Goal: Check status

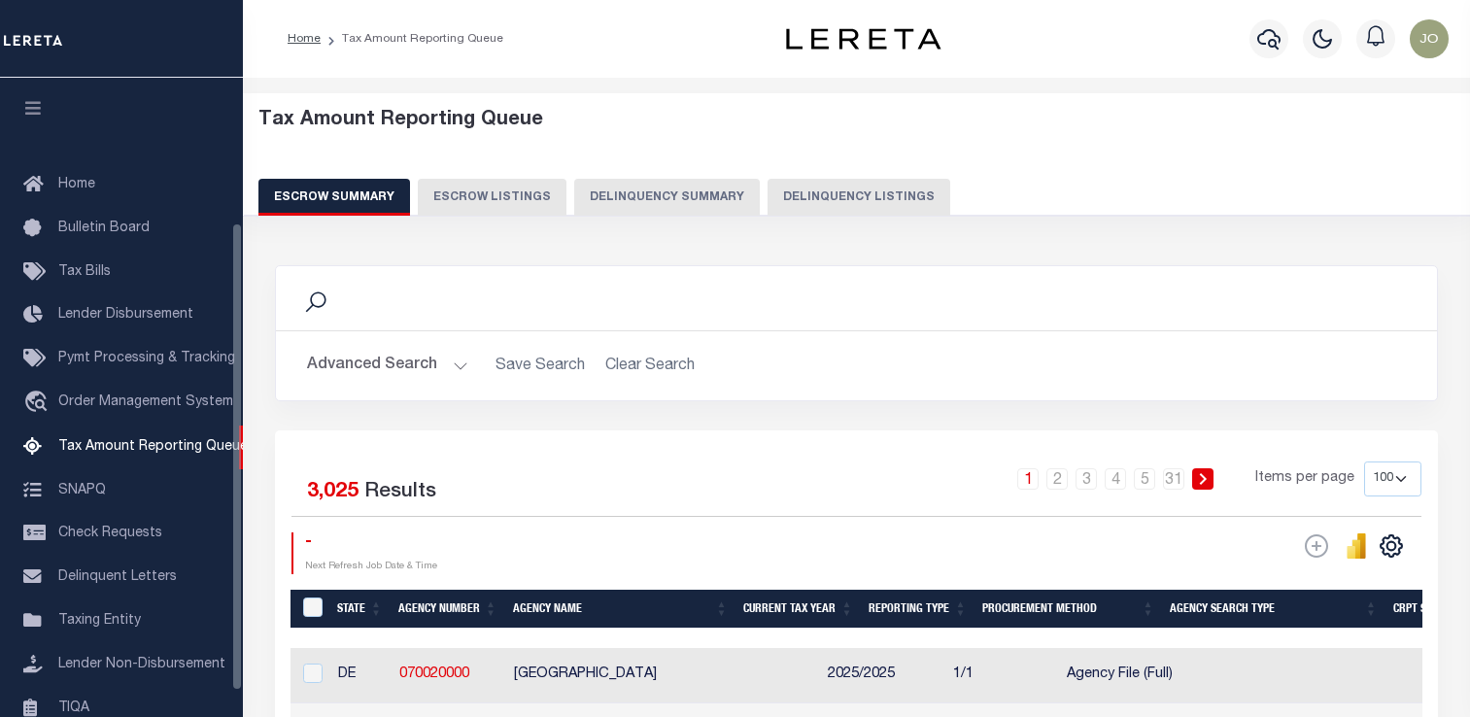
select select "100"
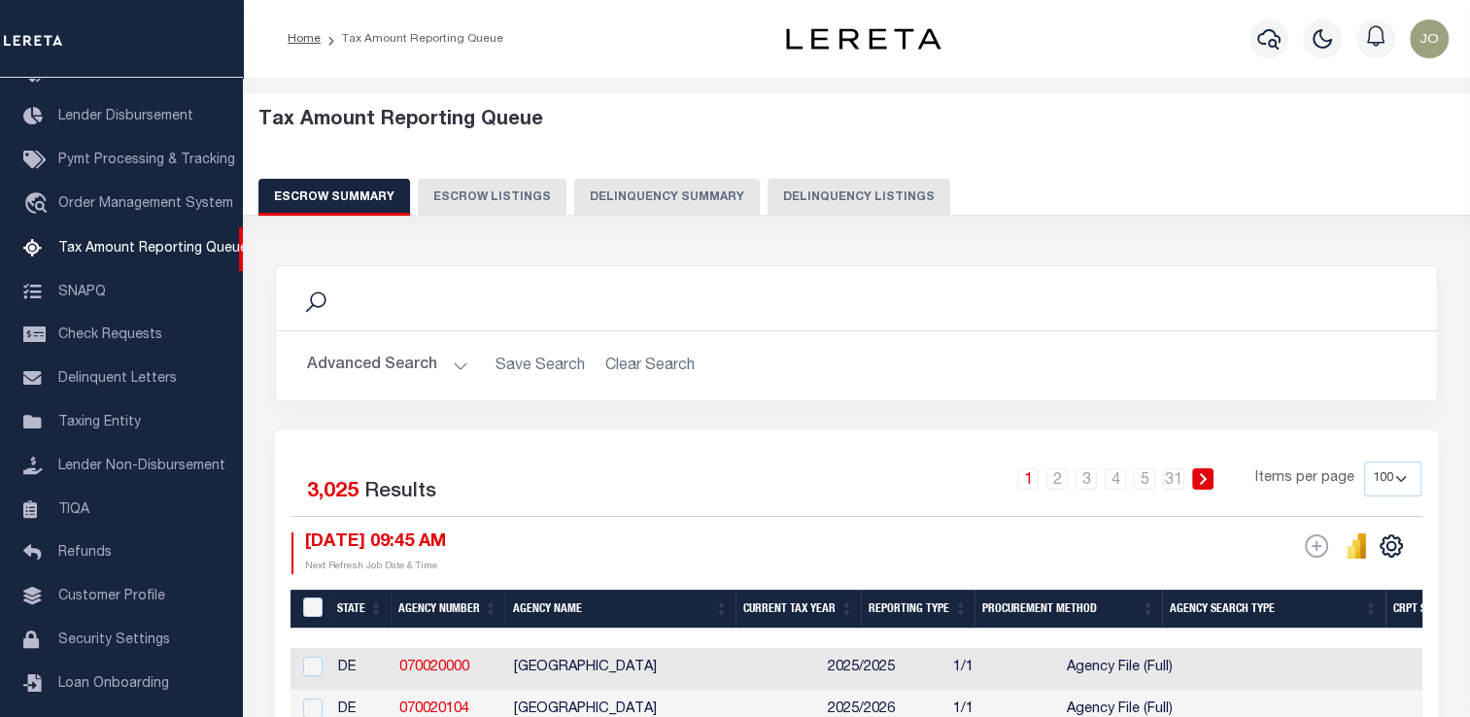
click at [622, 204] on button "Delinquency Summary" at bounding box center [667, 197] width 186 height 37
select select
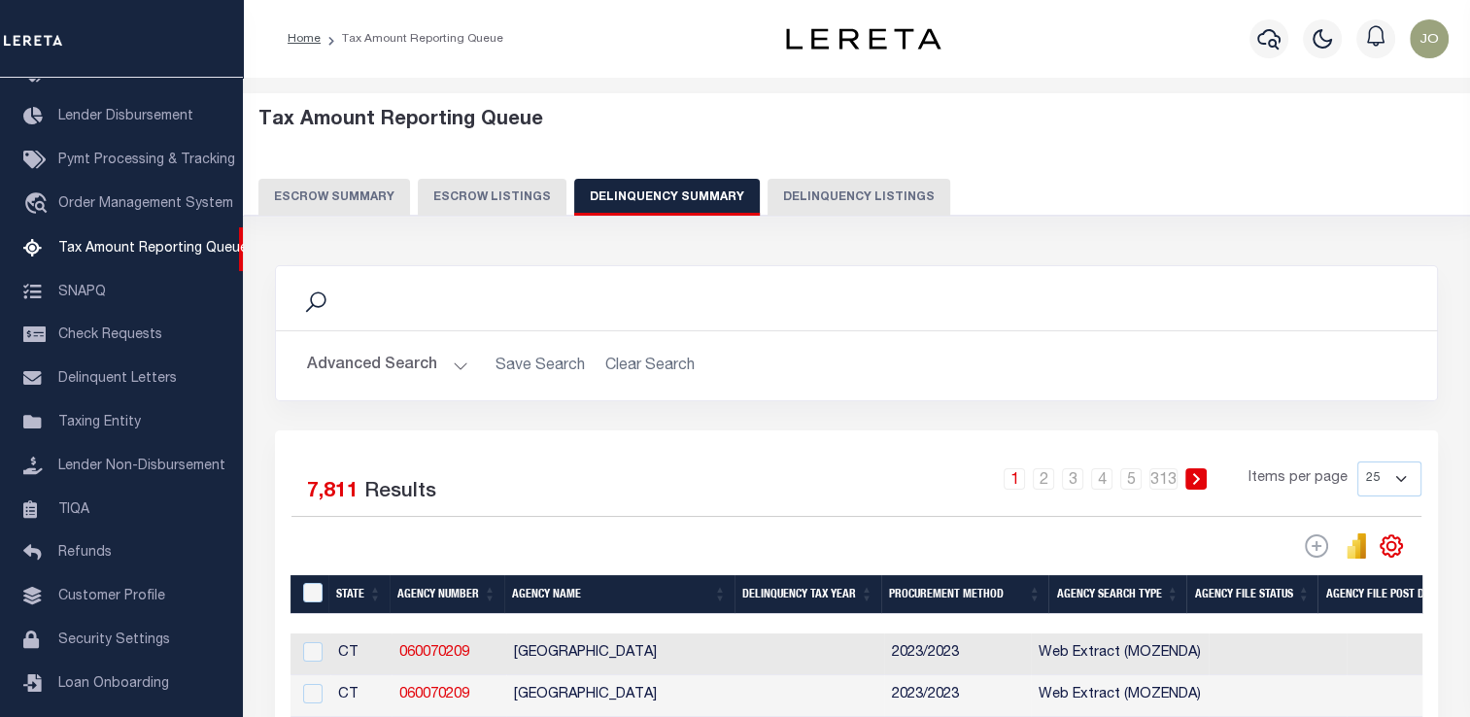
click at [387, 367] on button "Advanced Search" at bounding box center [387, 366] width 161 height 38
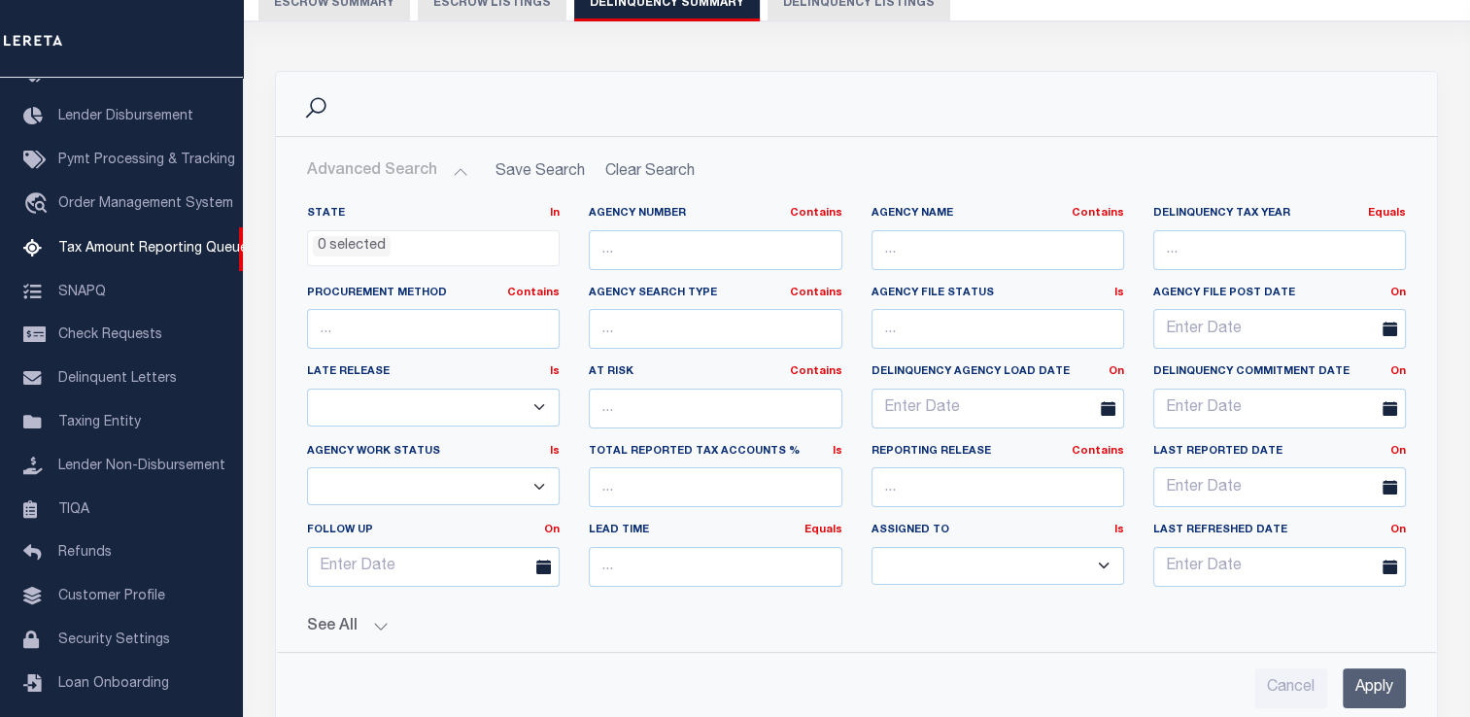
scroll to position [389, 0]
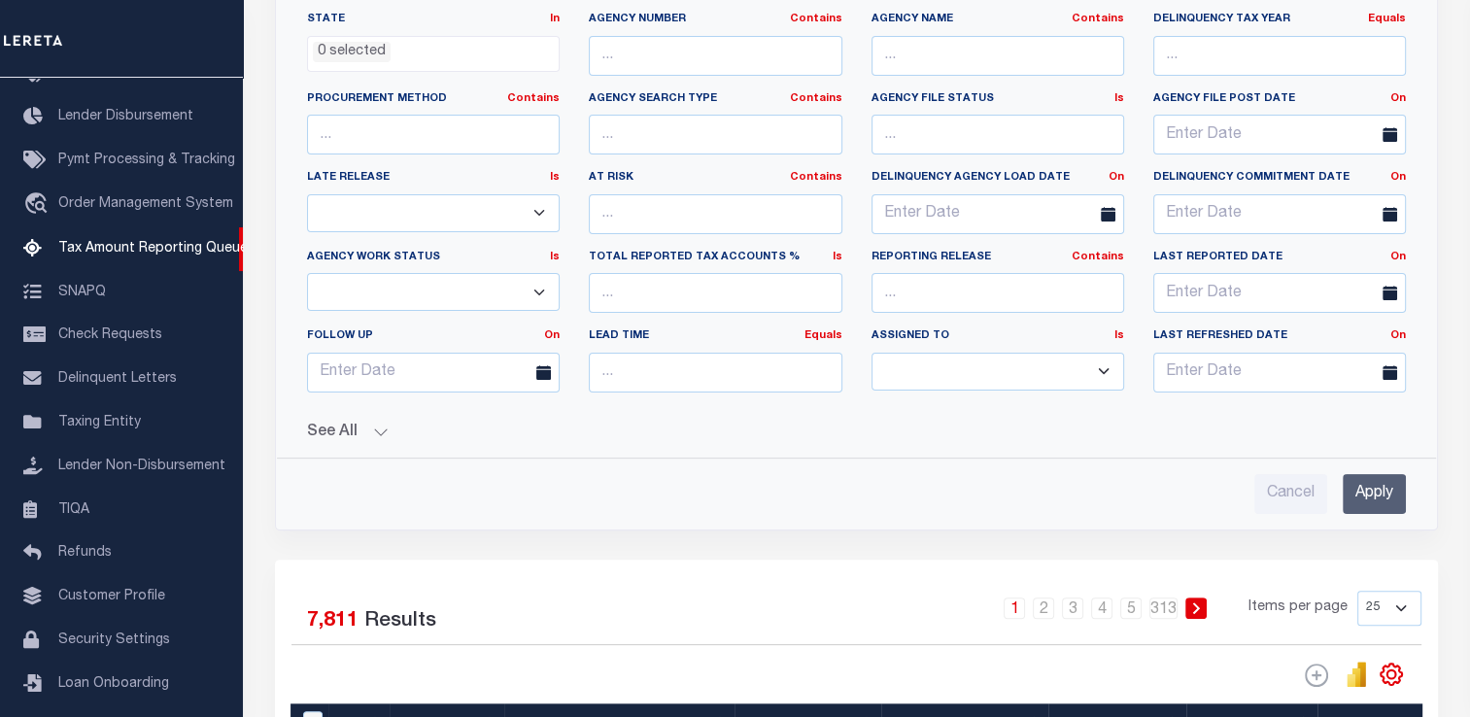
click at [364, 432] on button "See All" at bounding box center [856, 433] width 1099 height 18
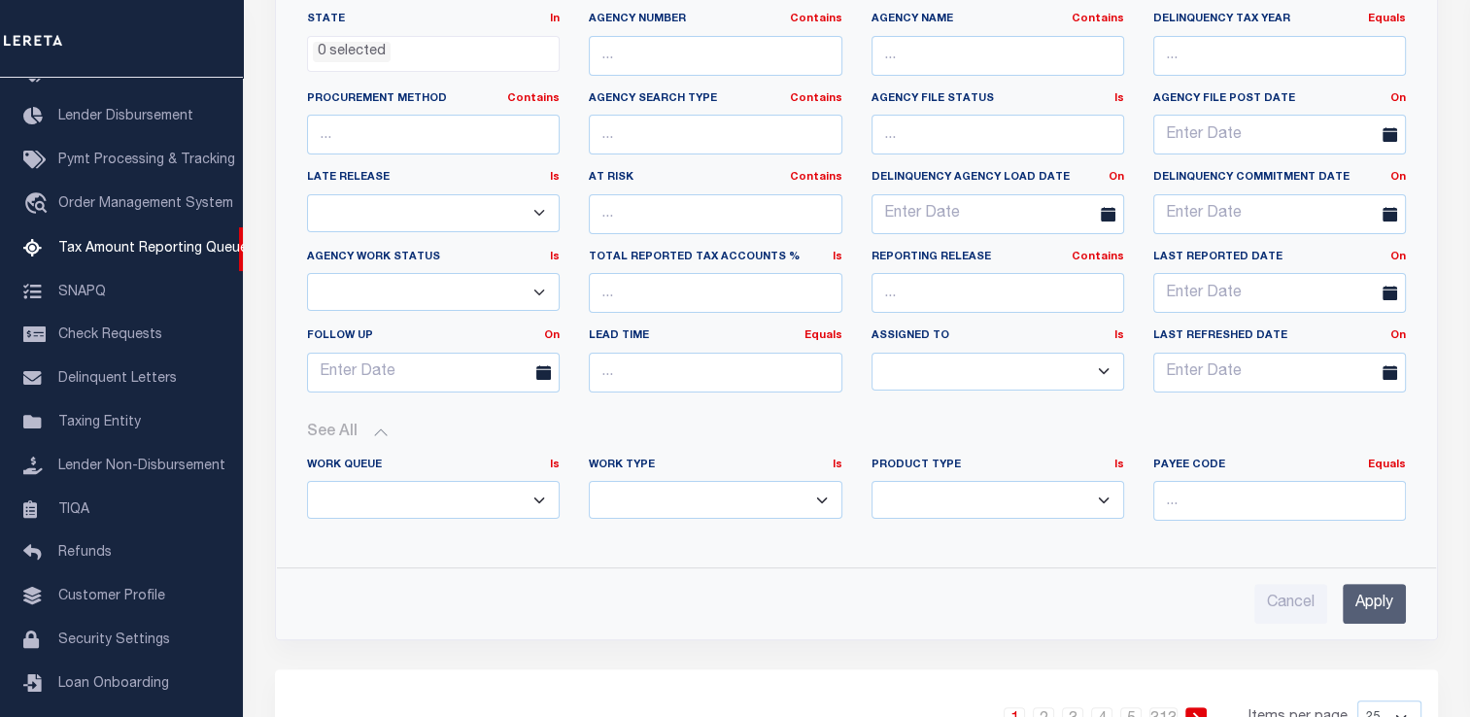
click at [698, 489] on select "Annual Delinquency Back Search Payment Status Check DTRACK" at bounding box center [715, 500] width 253 height 38
select select "AnnualDelinquency"
click at [589, 481] on select "Annual Delinquency Back Search Payment Status Check DTRACK" at bounding box center [715, 500] width 253 height 38
click at [1379, 601] on input "Apply" at bounding box center [1374, 604] width 63 height 40
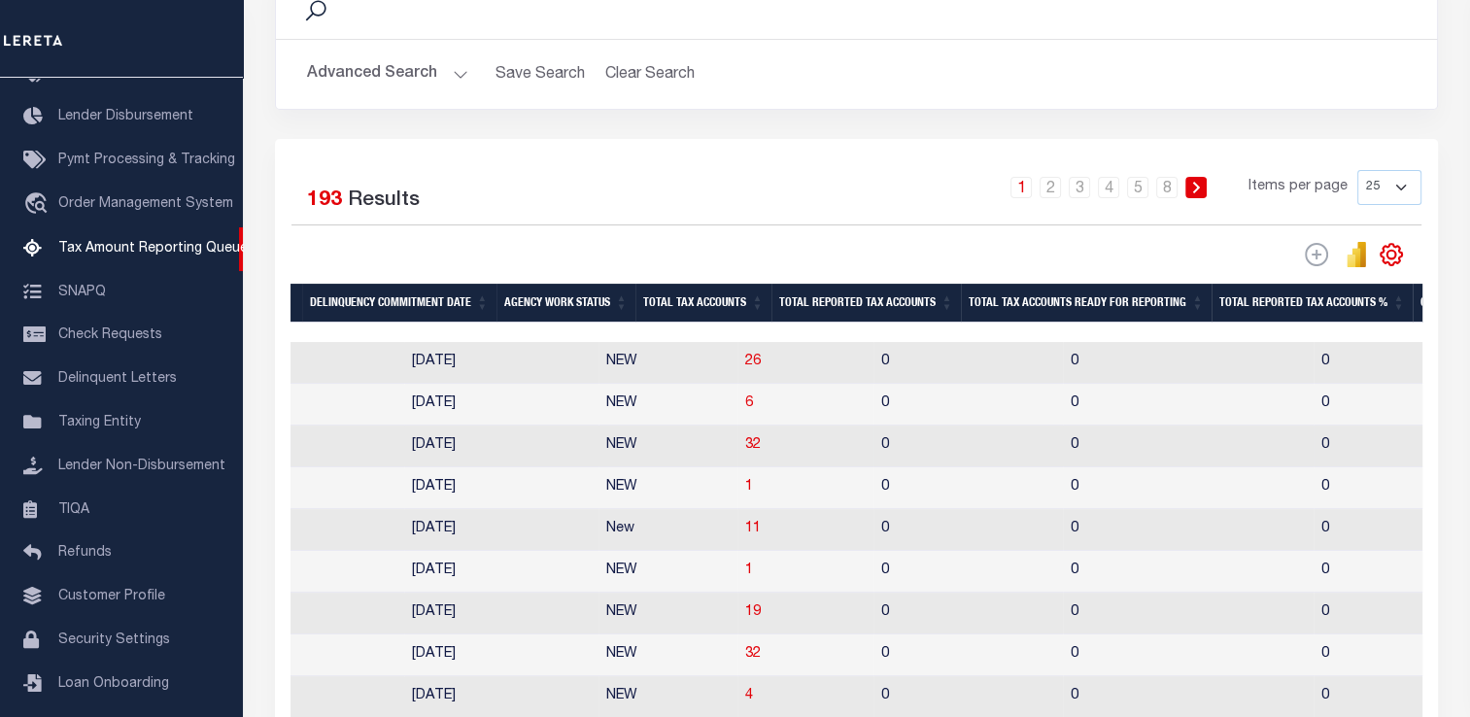
scroll to position [0, 1710]
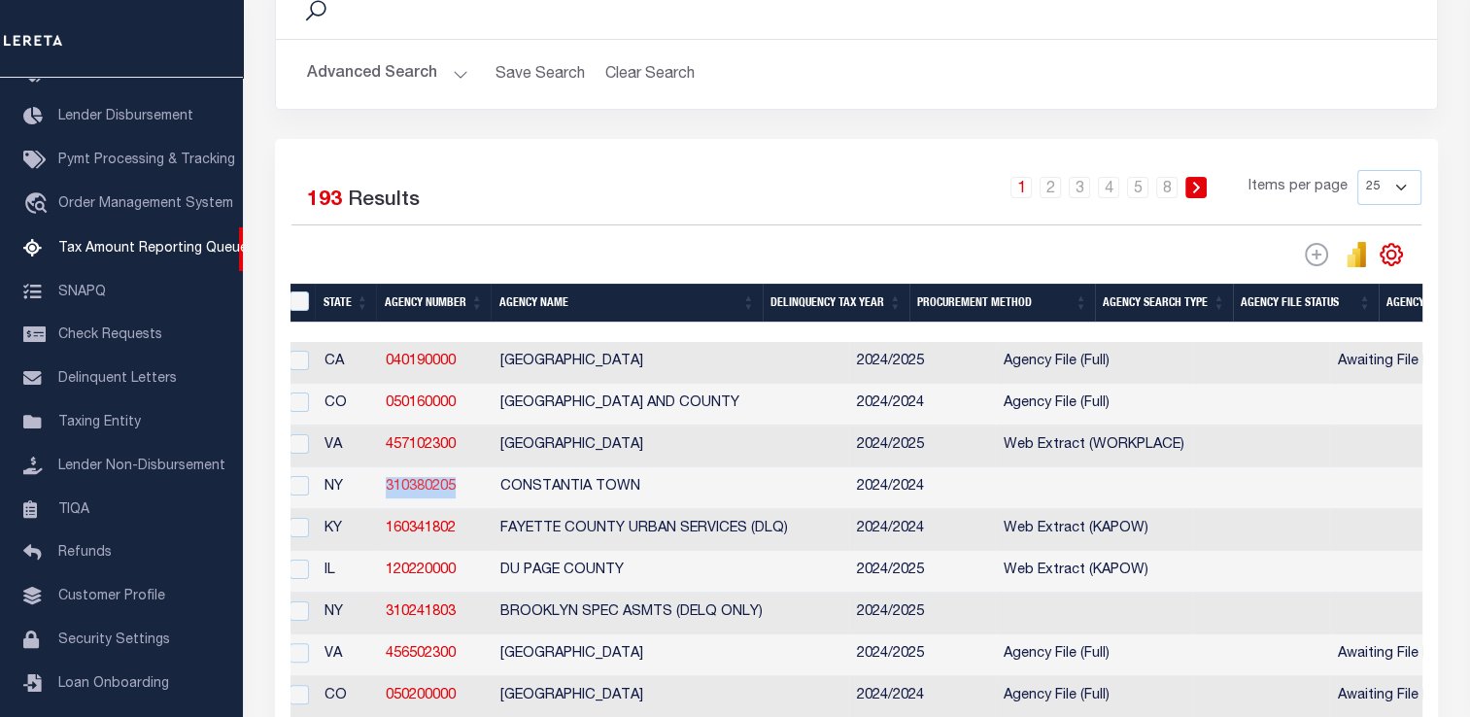
drag, startPoint x: 469, startPoint y: 488, endPoint x: 388, endPoint y: 489, distance: 81.6
click at [388, 489] on td "310380205" at bounding box center [435, 488] width 115 height 42
checkbox input "true"
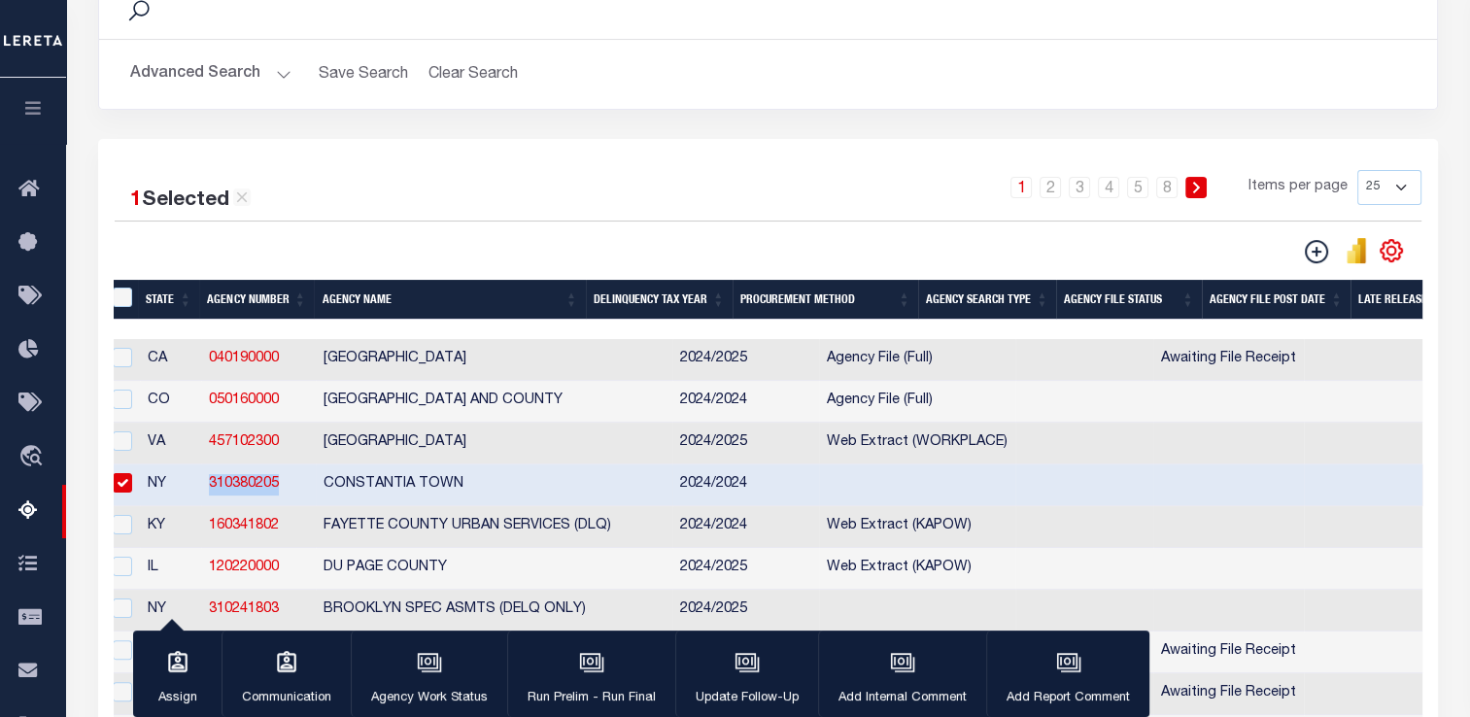
copy link "310380205"
click at [183, 66] on button "Advanced Search" at bounding box center [210, 74] width 161 height 38
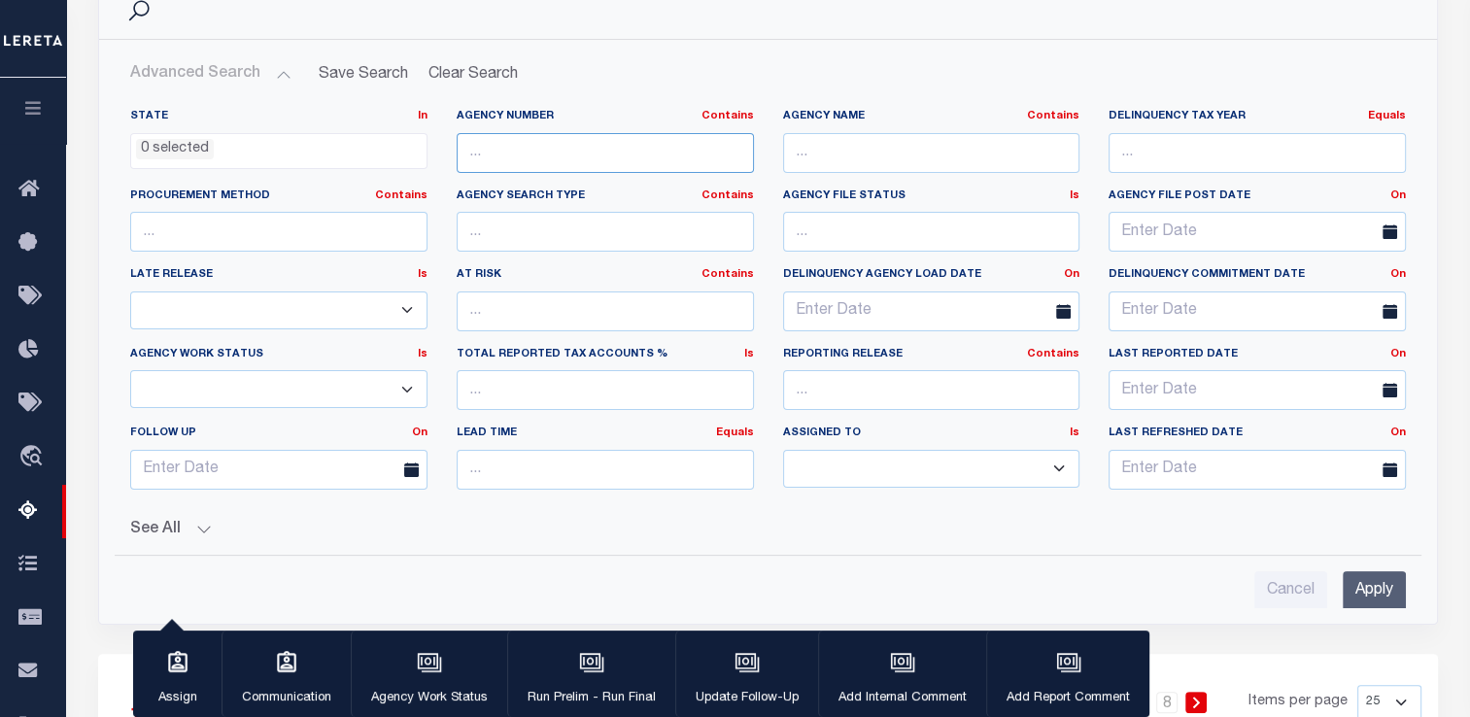
click at [508, 155] on input "text" at bounding box center [605, 153] width 297 height 40
paste input "310380205"
type input "310380205"
click at [1372, 580] on input "Apply" at bounding box center [1374, 591] width 63 height 40
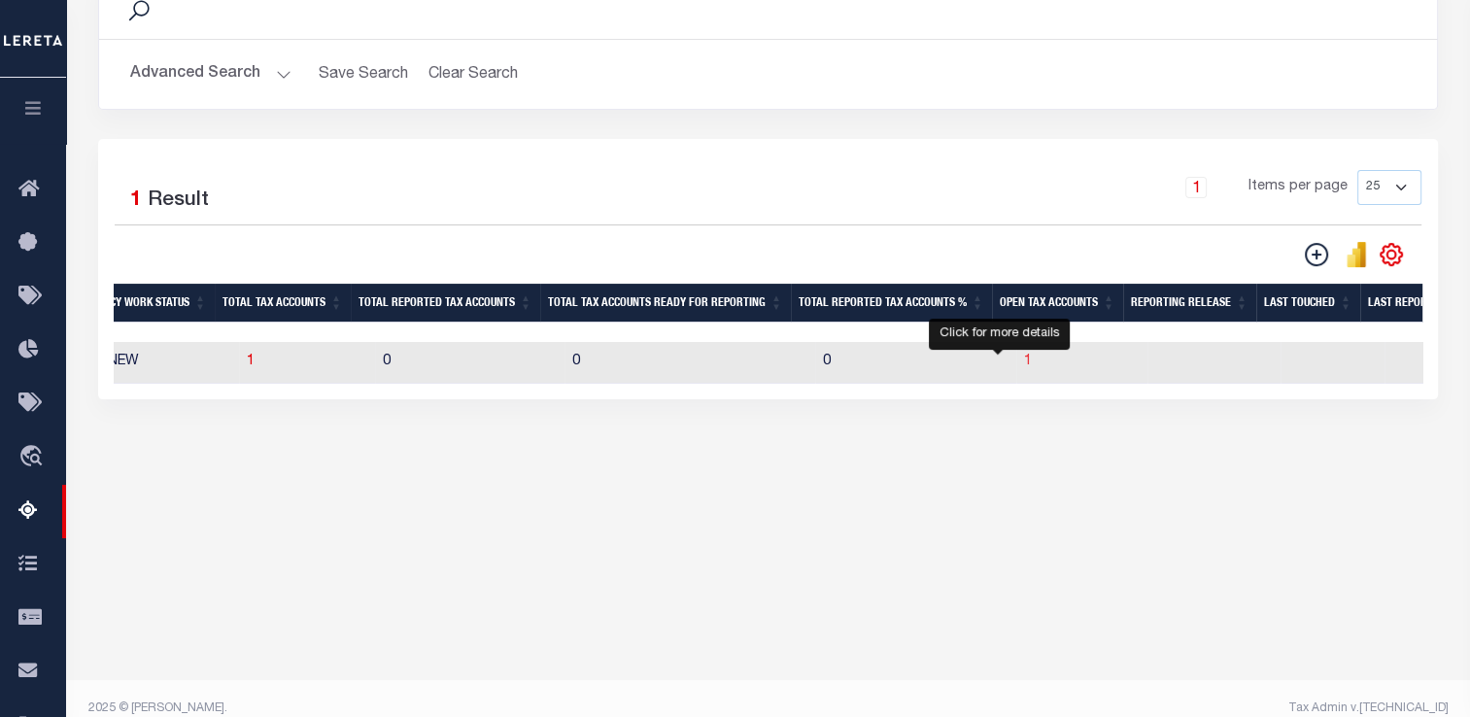
click at [1024, 362] on span "1" at bounding box center [1028, 362] width 8 height 14
select select "100"
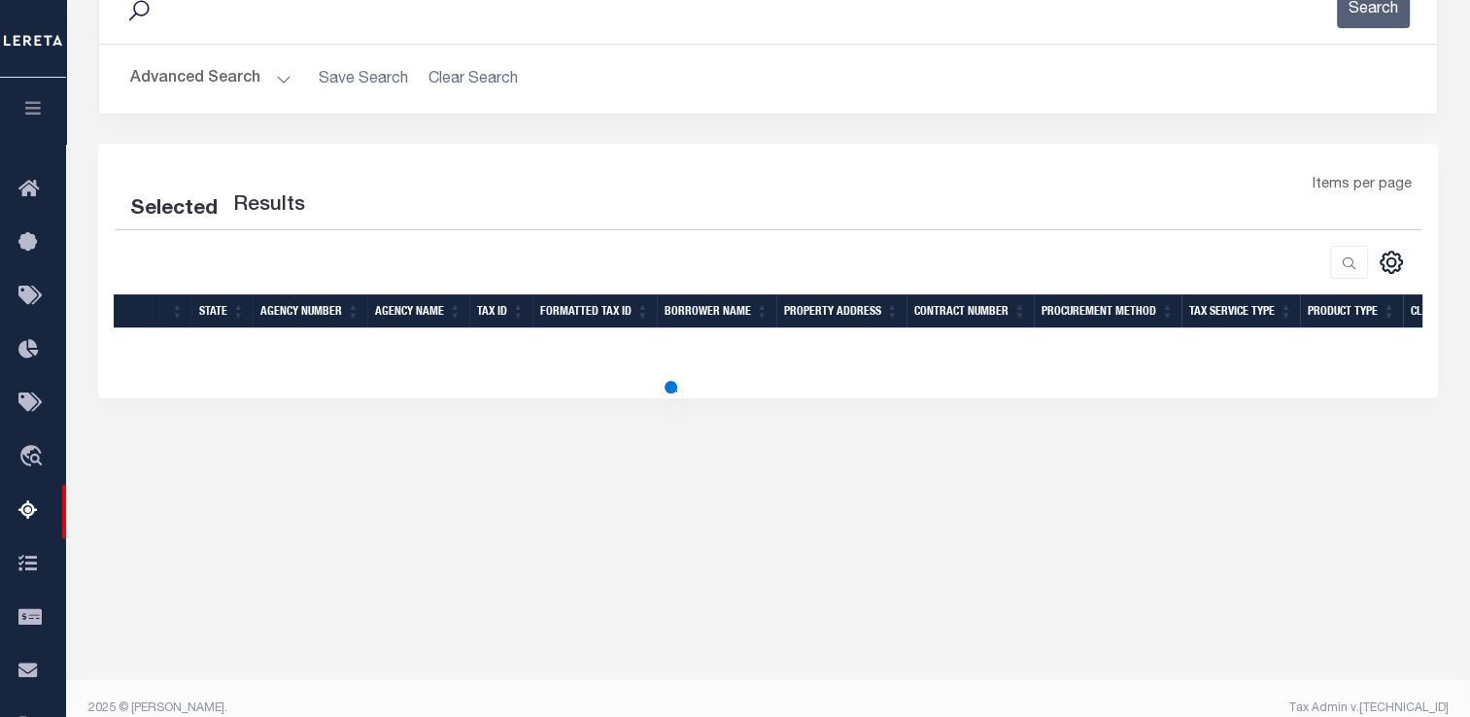
select select "100"
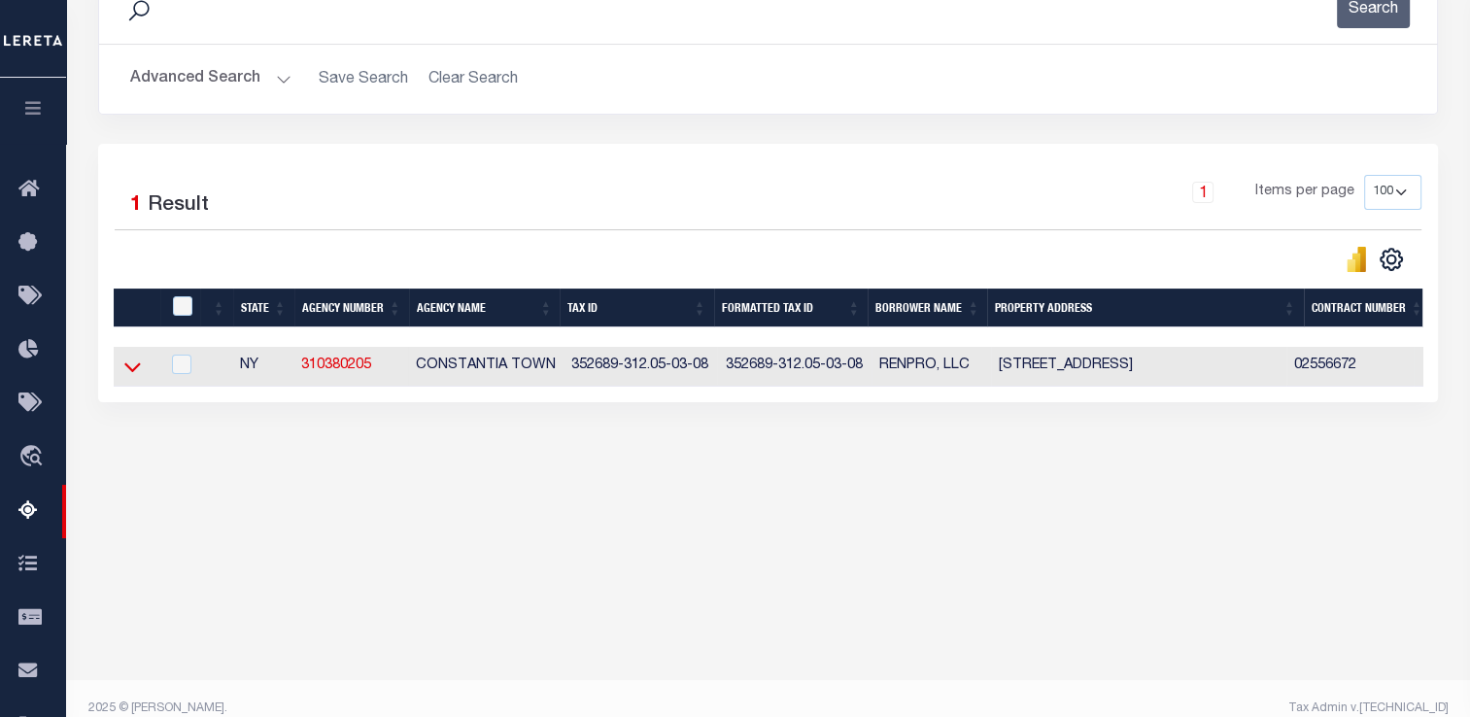
click at [138, 368] on icon at bounding box center [132, 368] width 17 height 10
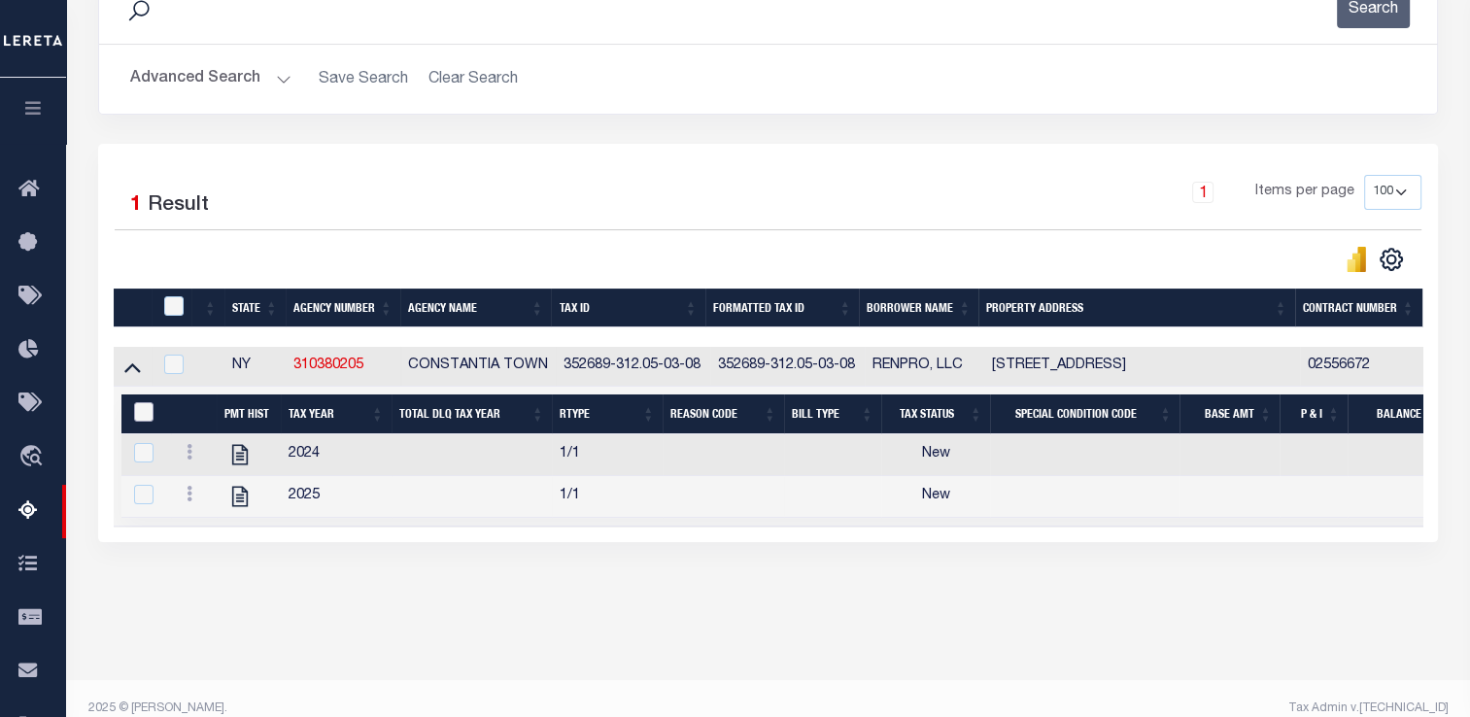
click at [152, 408] on input "&nbsp;" at bounding box center [143, 411] width 19 height 19
checkbox input "true"
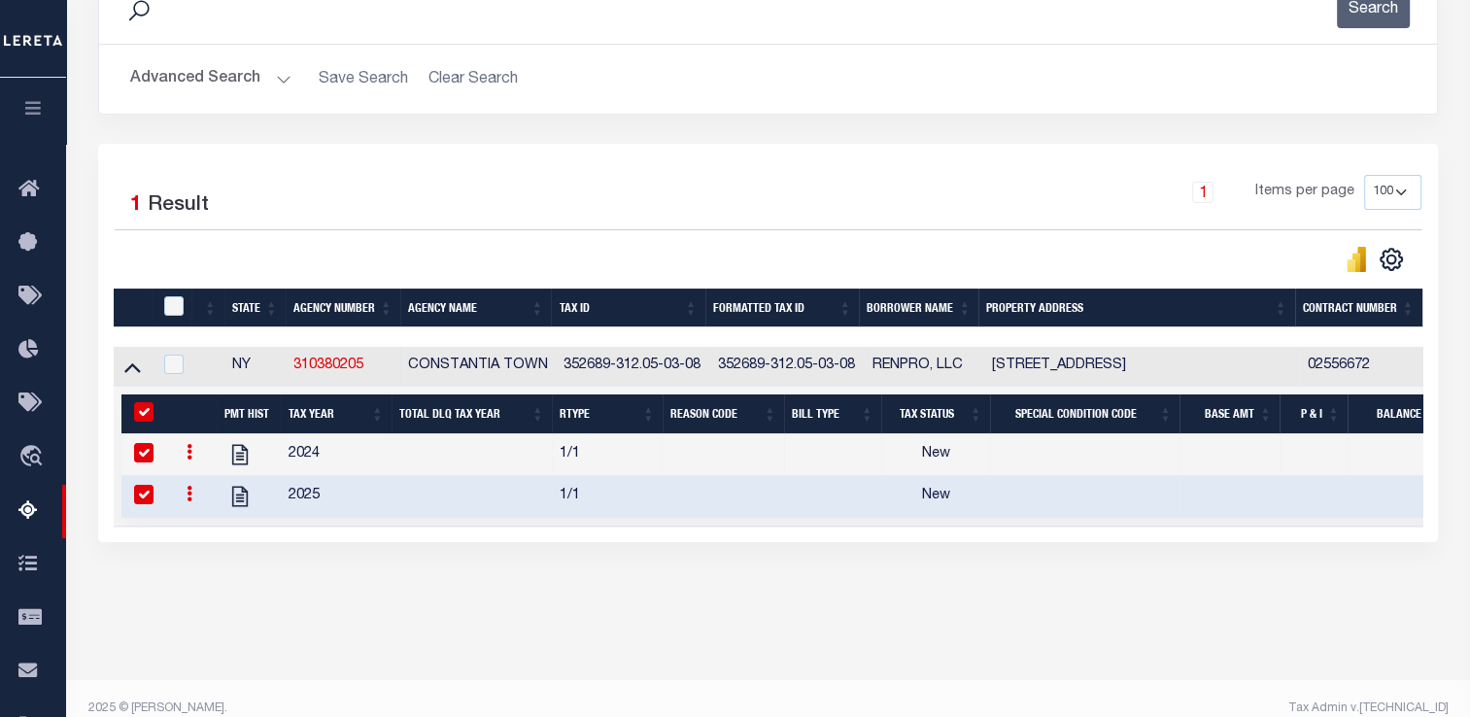
click at [140, 407] on input "&nbsp;" at bounding box center [143, 411] width 19 height 19
checkbox input "false"
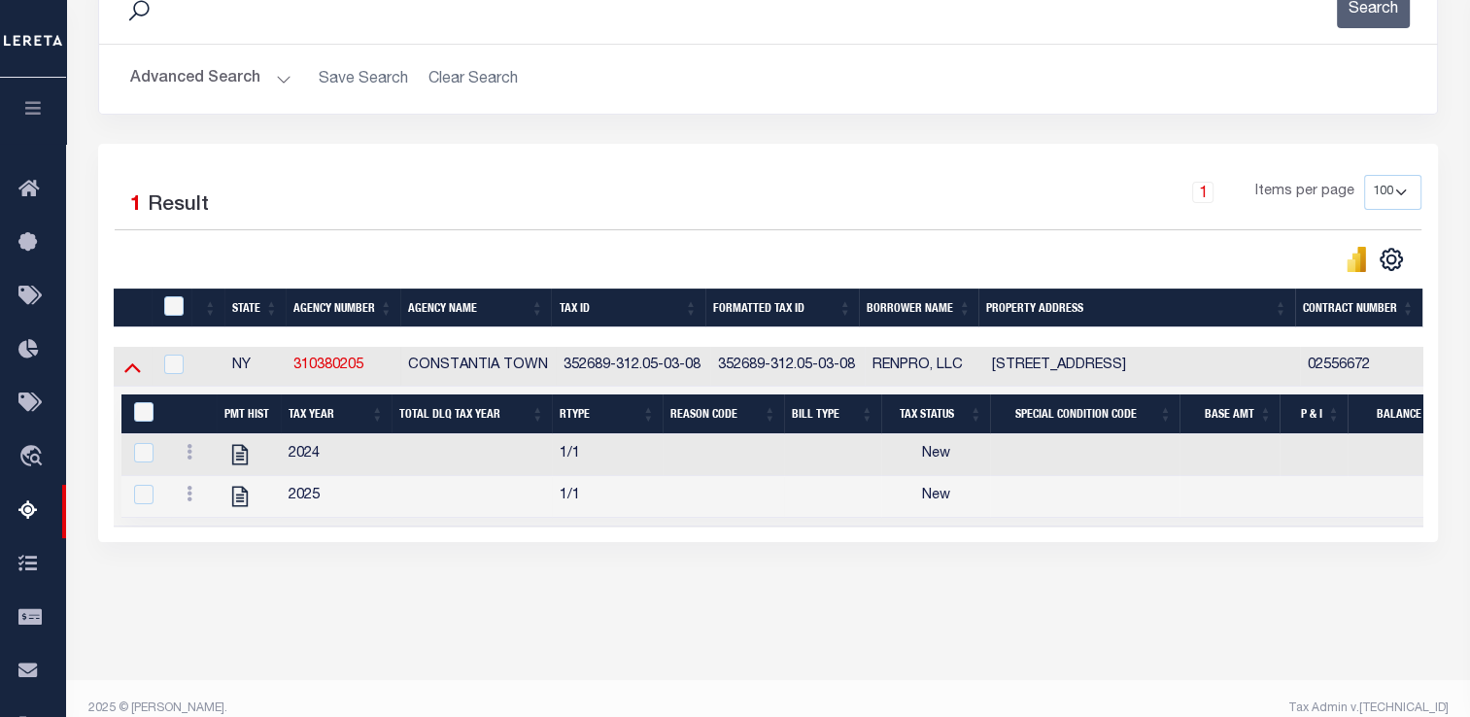
click at [138, 367] on icon at bounding box center [132, 367] width 17 height 20
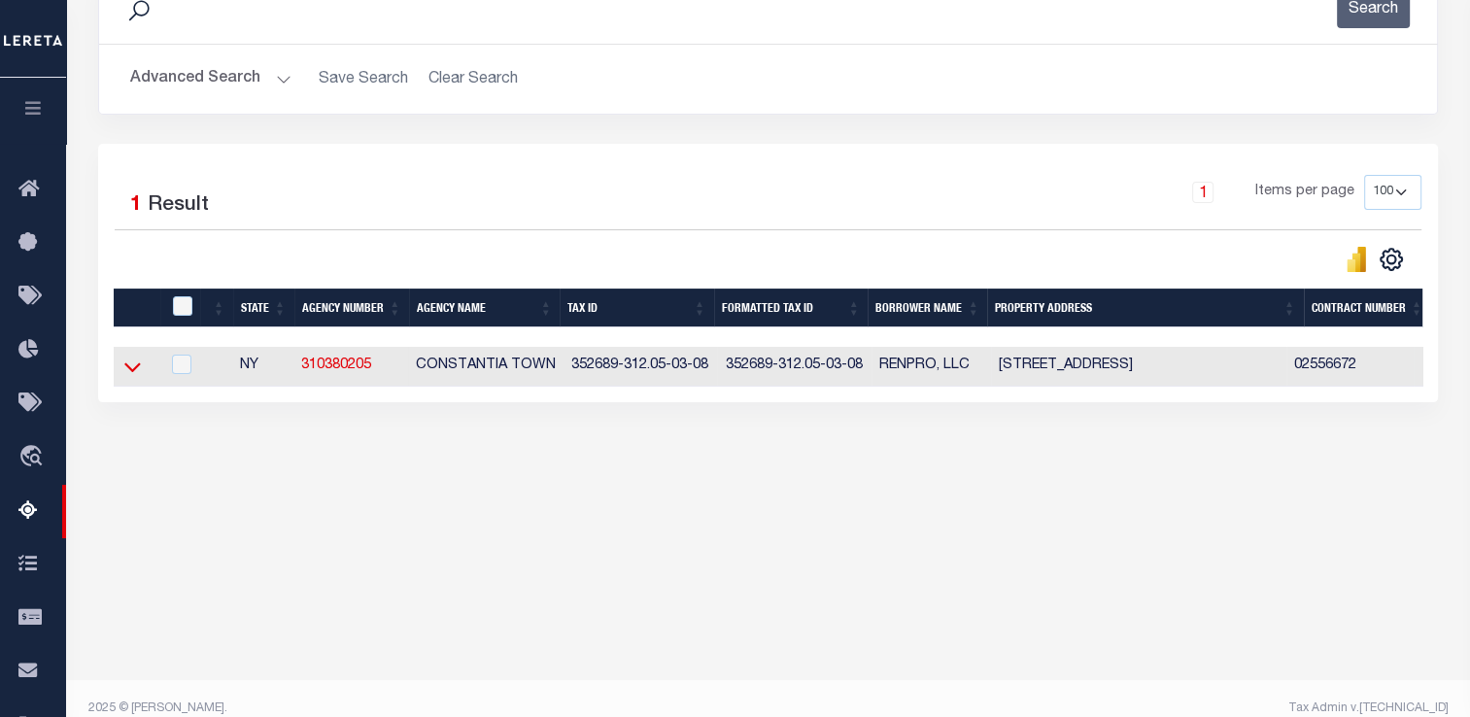
click at [137, 371] on icon at bounding box center [132, 367] width 17 height 20
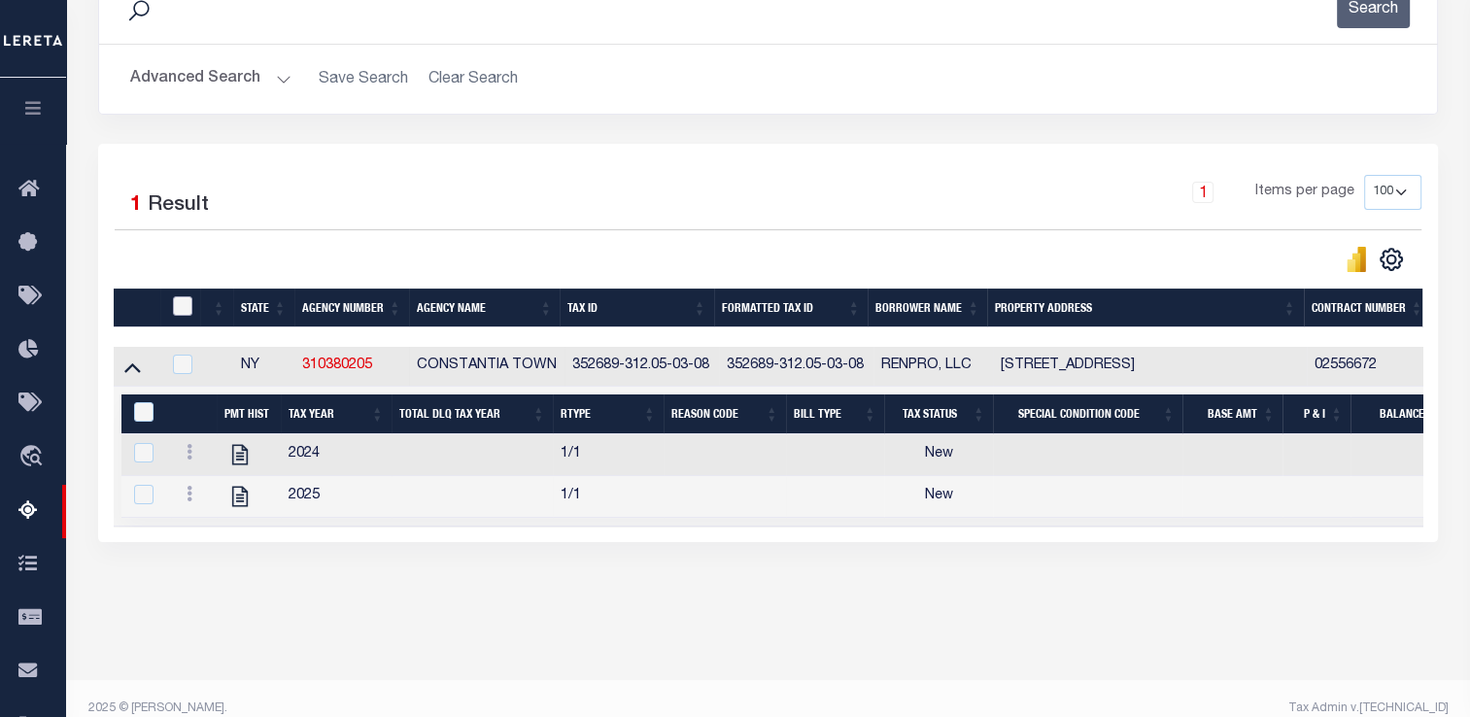
click at [187, 304] on input "checkbox" at bounding box center [182, 305] width 19 height 19
checkbox input "true"
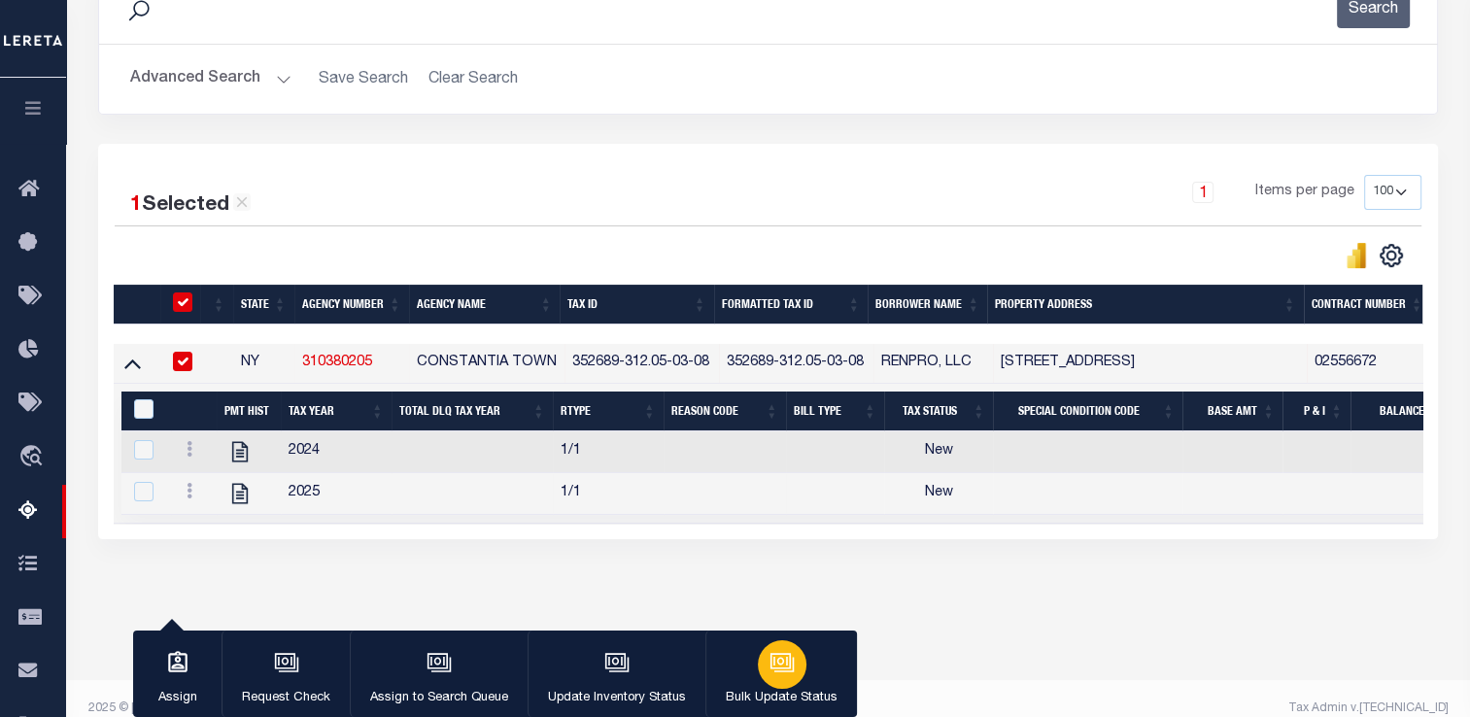
click at [771, 683] on div "button" at bounding box center [782, 664] width 49 height 49
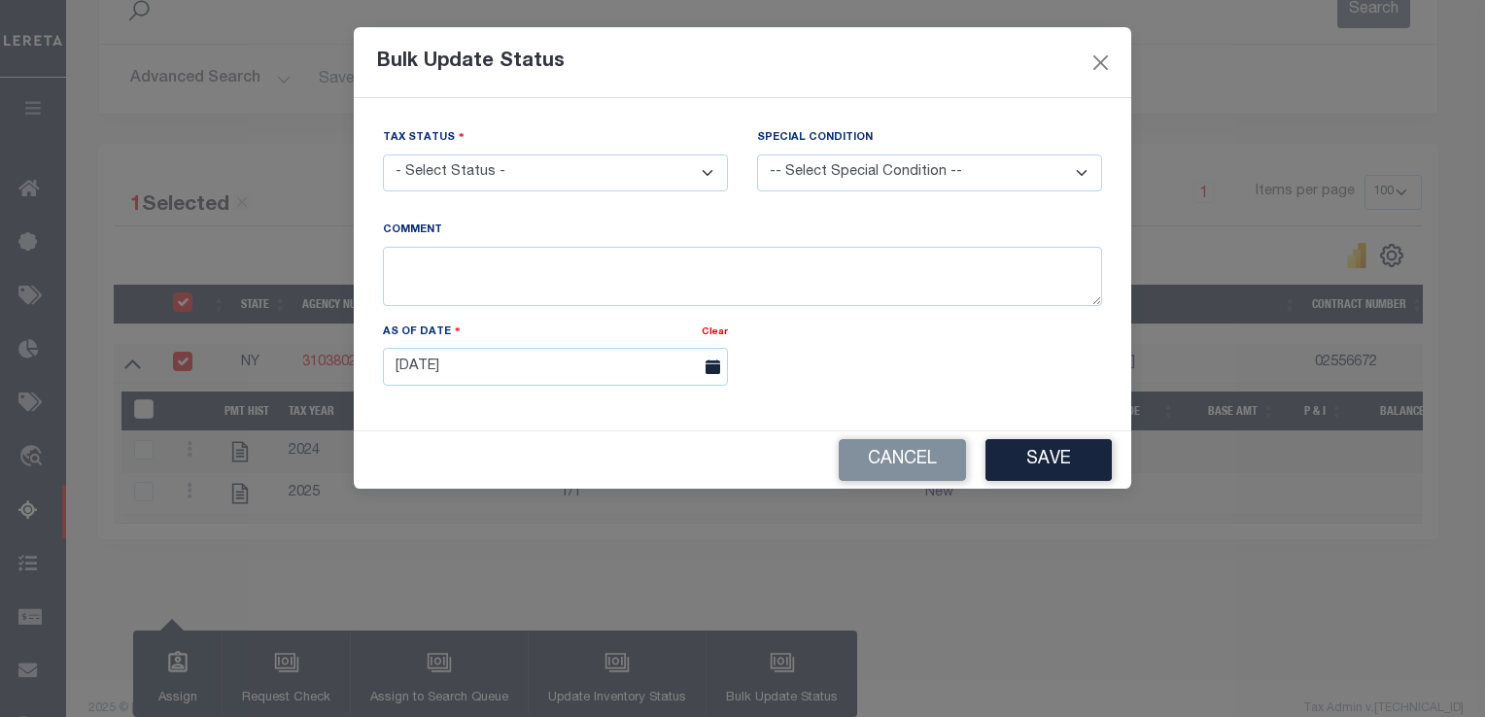
click at [570, 187] on select "- Select Status - Paid No Tax Due" at bounding box center [555, 174] width 345 height 38
select select "PYD"
click at [383, 155] on select "- Select Status - Paid No Tax Due" at bounding box center [555, 174] width 345 height 38
click at [944, 465] on button "Cancel" at bounding box center [902, 460] width 127 height 42
